Goal: Find specific page/section: Find specific page/section

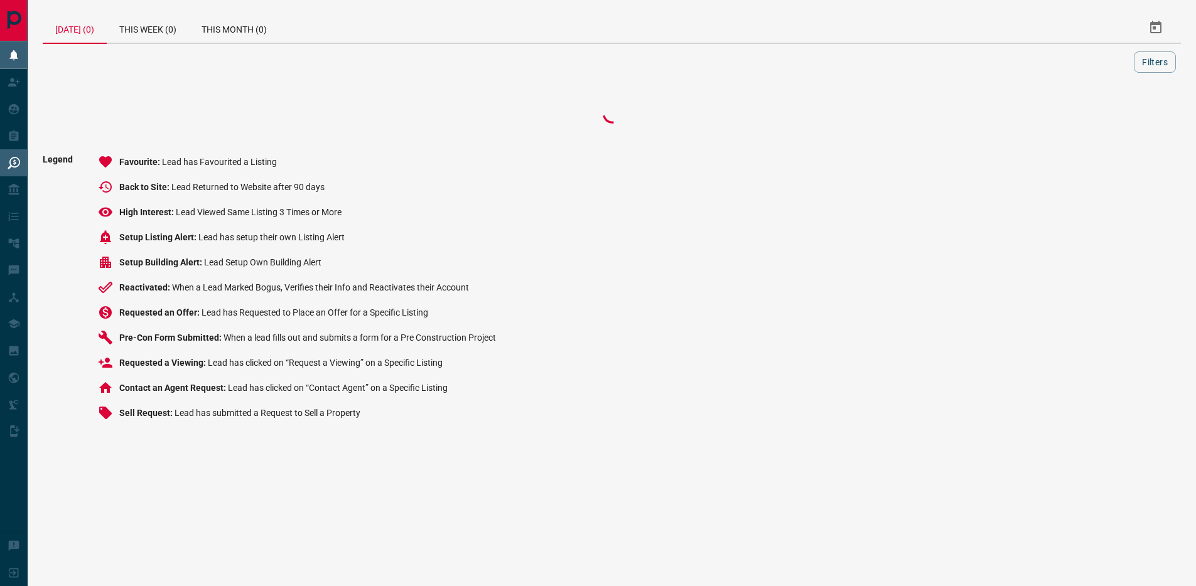
click at [16, 54] on icon at bounding box center [13, 55] width 8 height 10
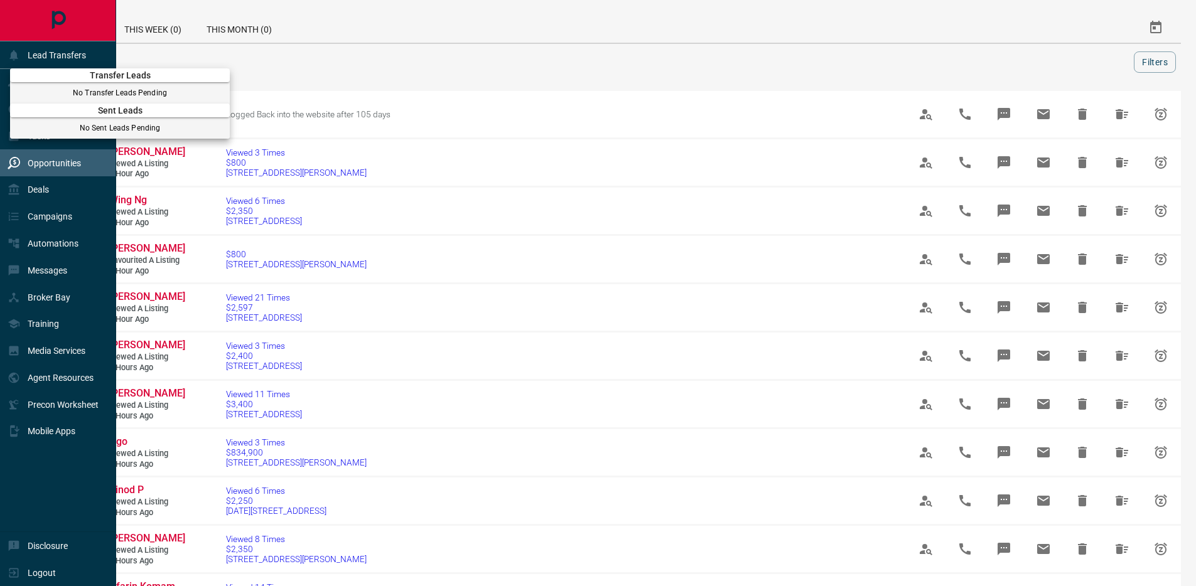
click at [11, 213] on div at bounding box center [598, 293] width 1196 height 586
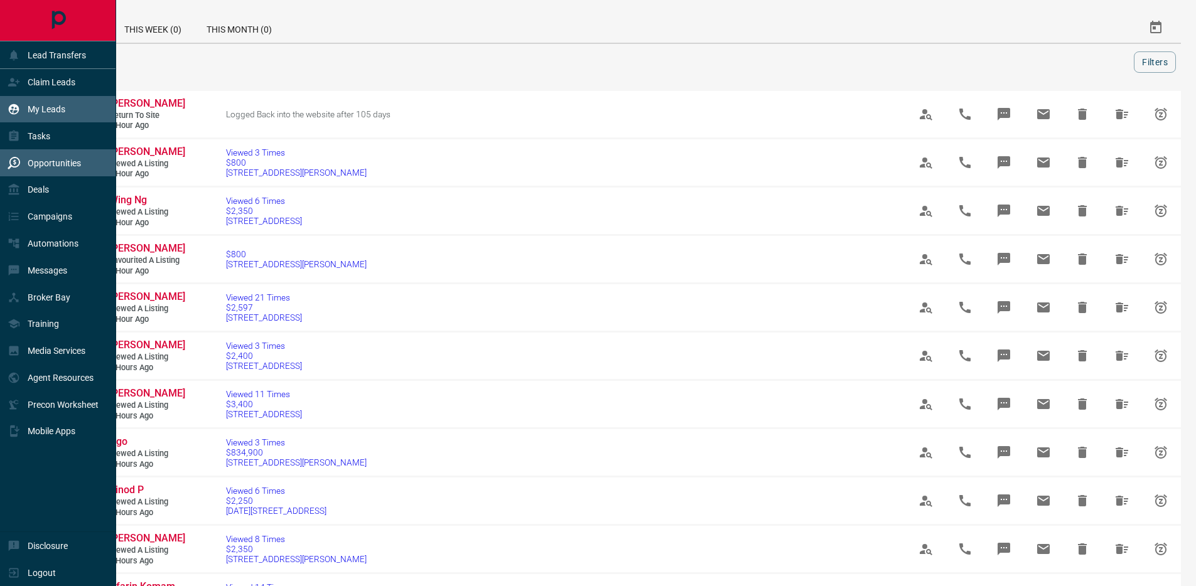
click at [29, 100] on div "My Leads" at bounding box center [37, 109] width 58 height 21
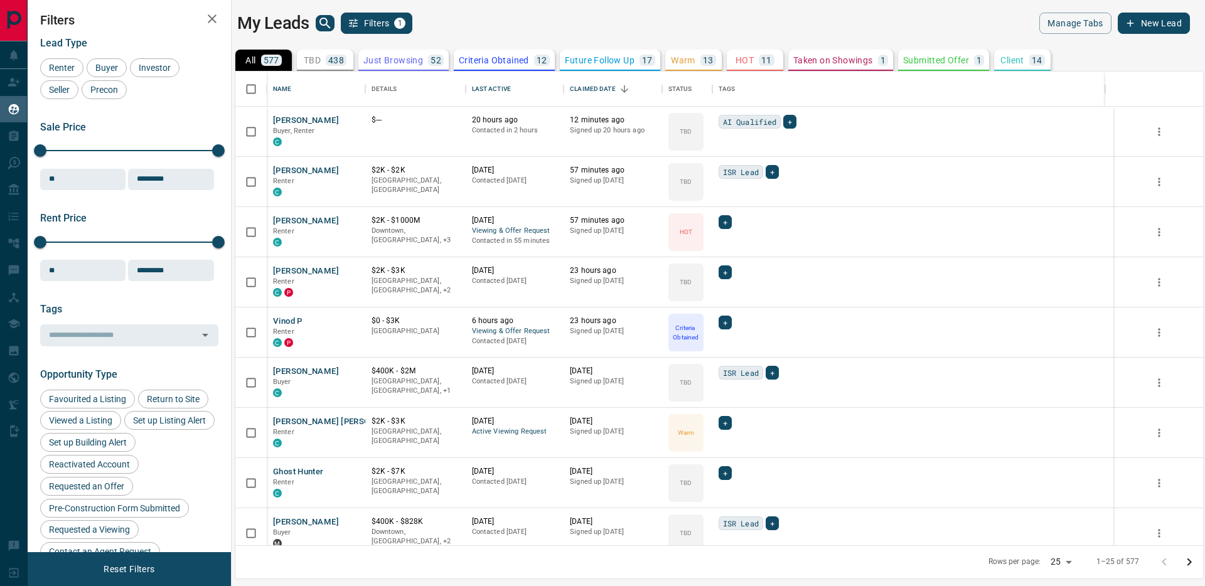
scroll to position [464, 958]
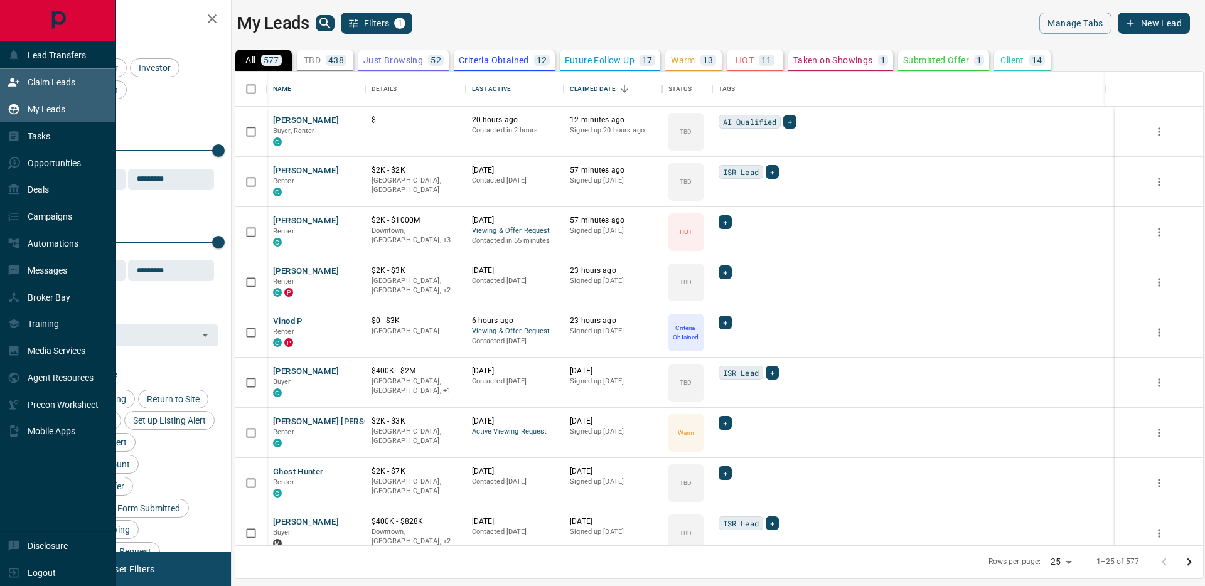
click at [45, 80] on p "Claim Leads" at bounding box center [52, 82] width 48 height 10
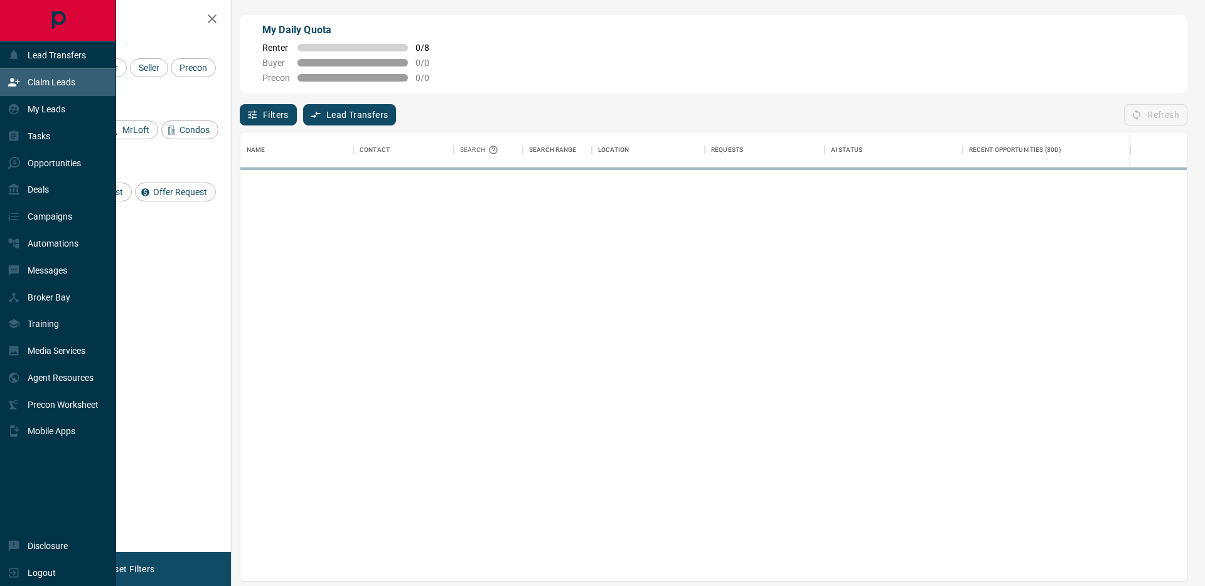
scroll to position [439, 937]
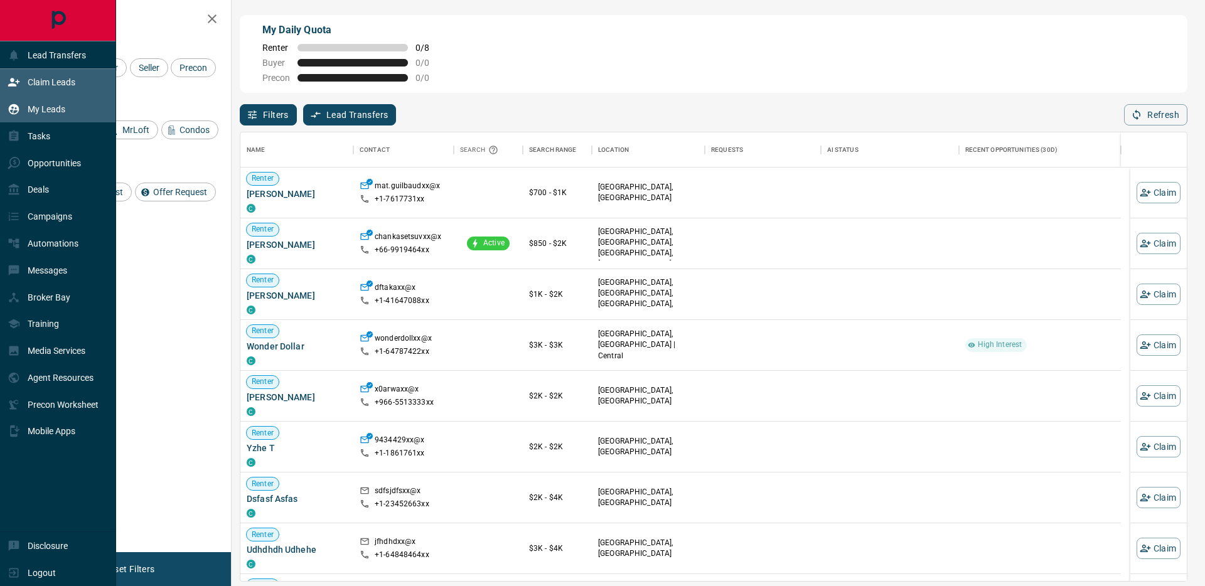
click at [56, 112] on p "My Leads" at bounding box center [47, 109] width 38 height 10
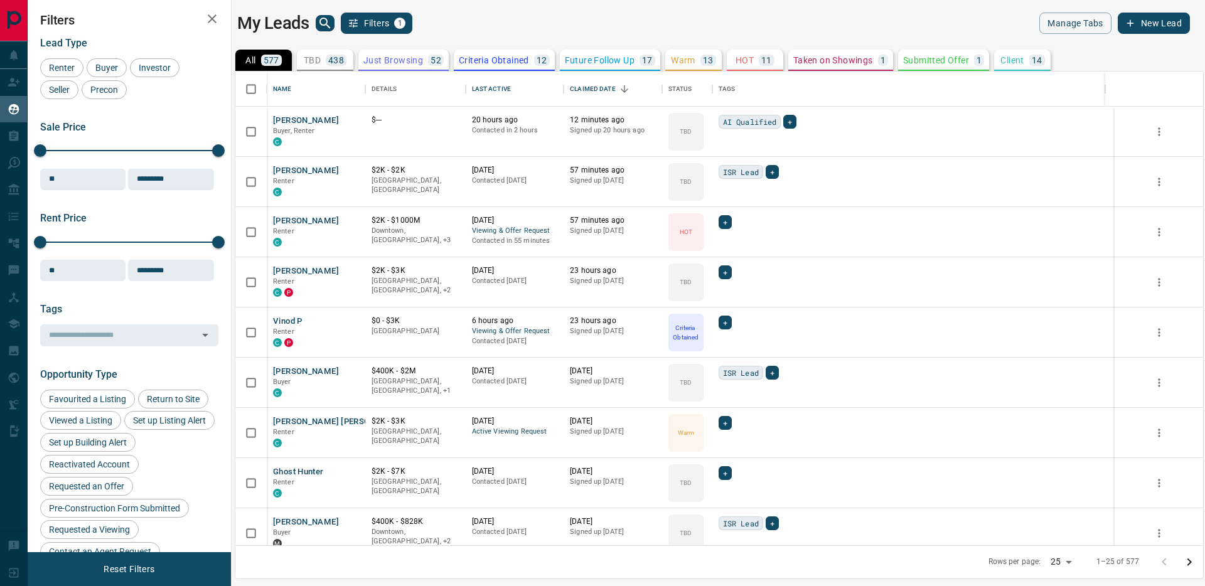
scroll to position [464, 958]
click at [616, 87] on div "Claimed Date" at bounding box center [593, 89] width 46 height 35
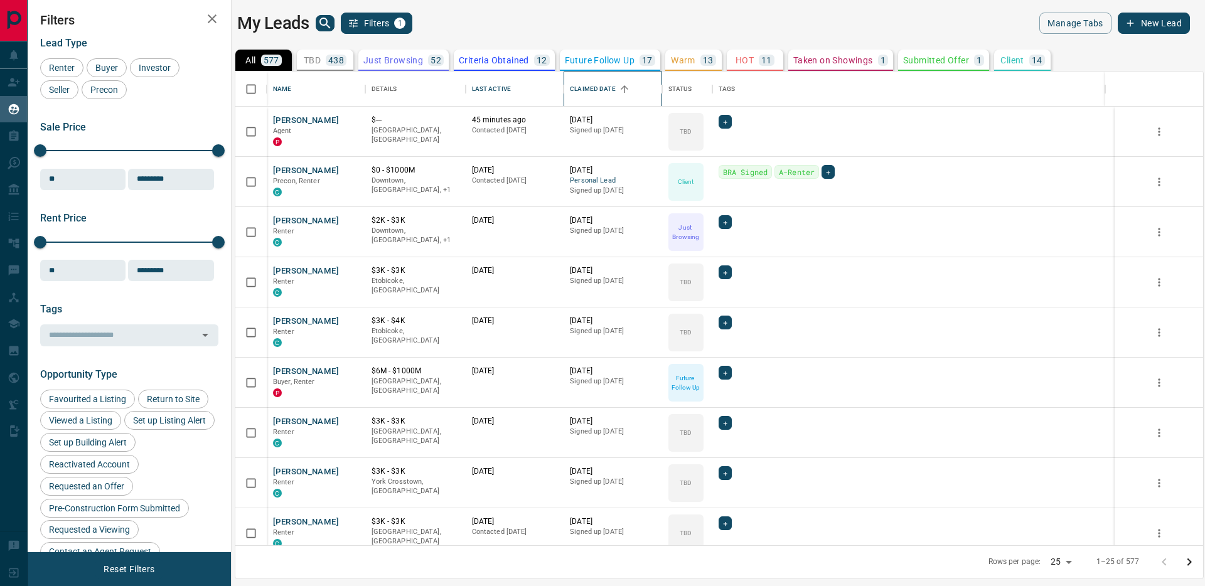
click at [616, 87] on div "Claimed Date" at bounding box center [593, 89] width 46 height 35
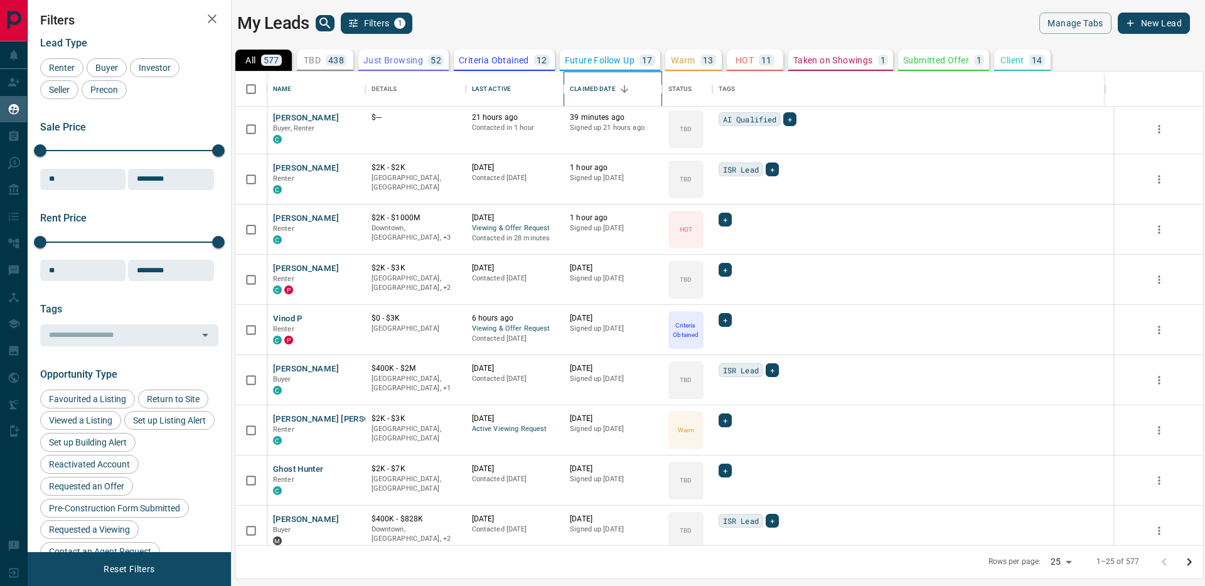
scroll to position [0, 0]
